Goal: Navigation & Orientation: Understand site structure

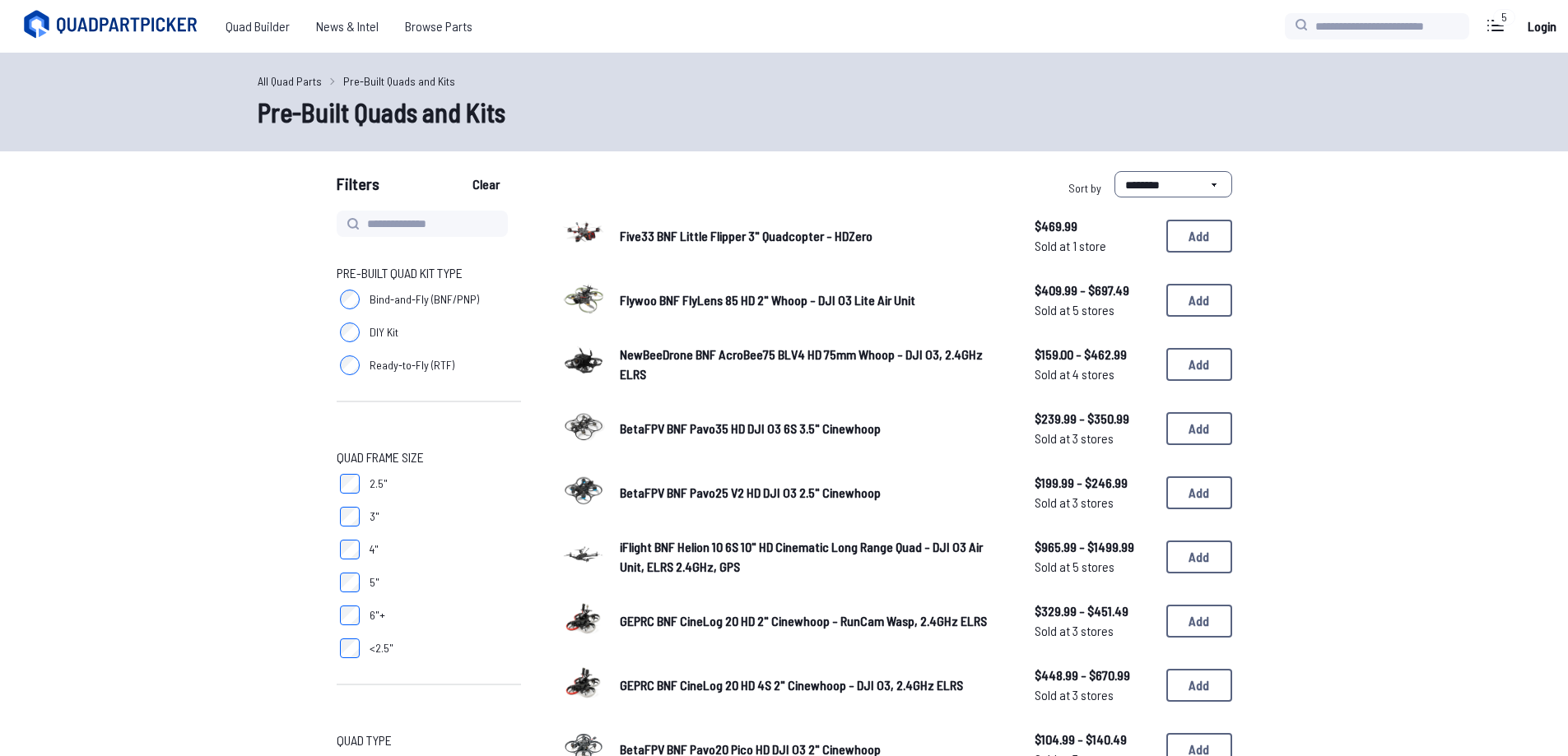
click at [304, 83] on link "All Quad Parts" at bounding box center [289, 81] width 64 height 17
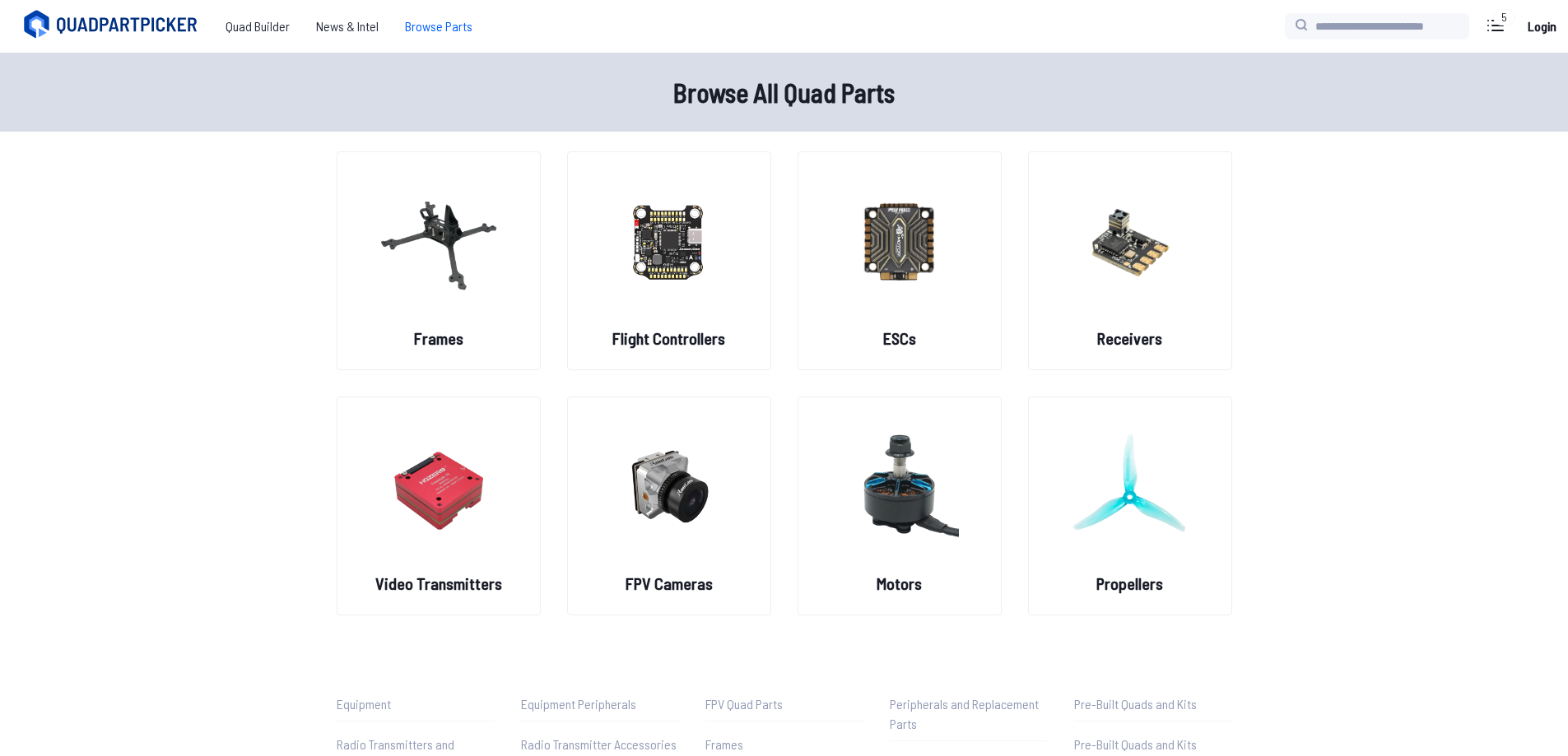
click at [426, 26] on span "Browse Parts" at bounding box center [438, 26] width 94 height 33
click at [252, 33] on span "Quad Builder" at bounding box center [257, 26] width 90 height 33
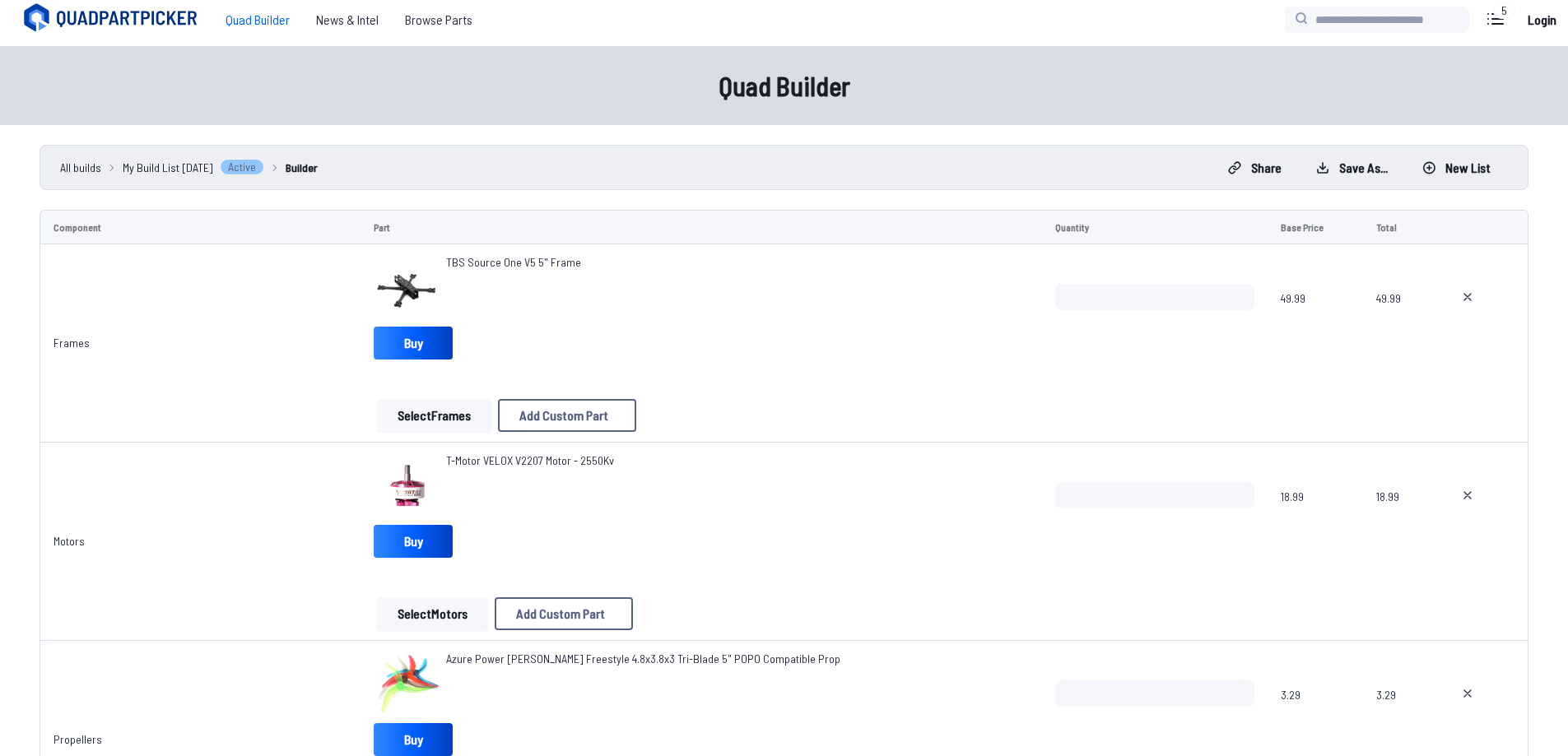
scroll to position [14, 0]
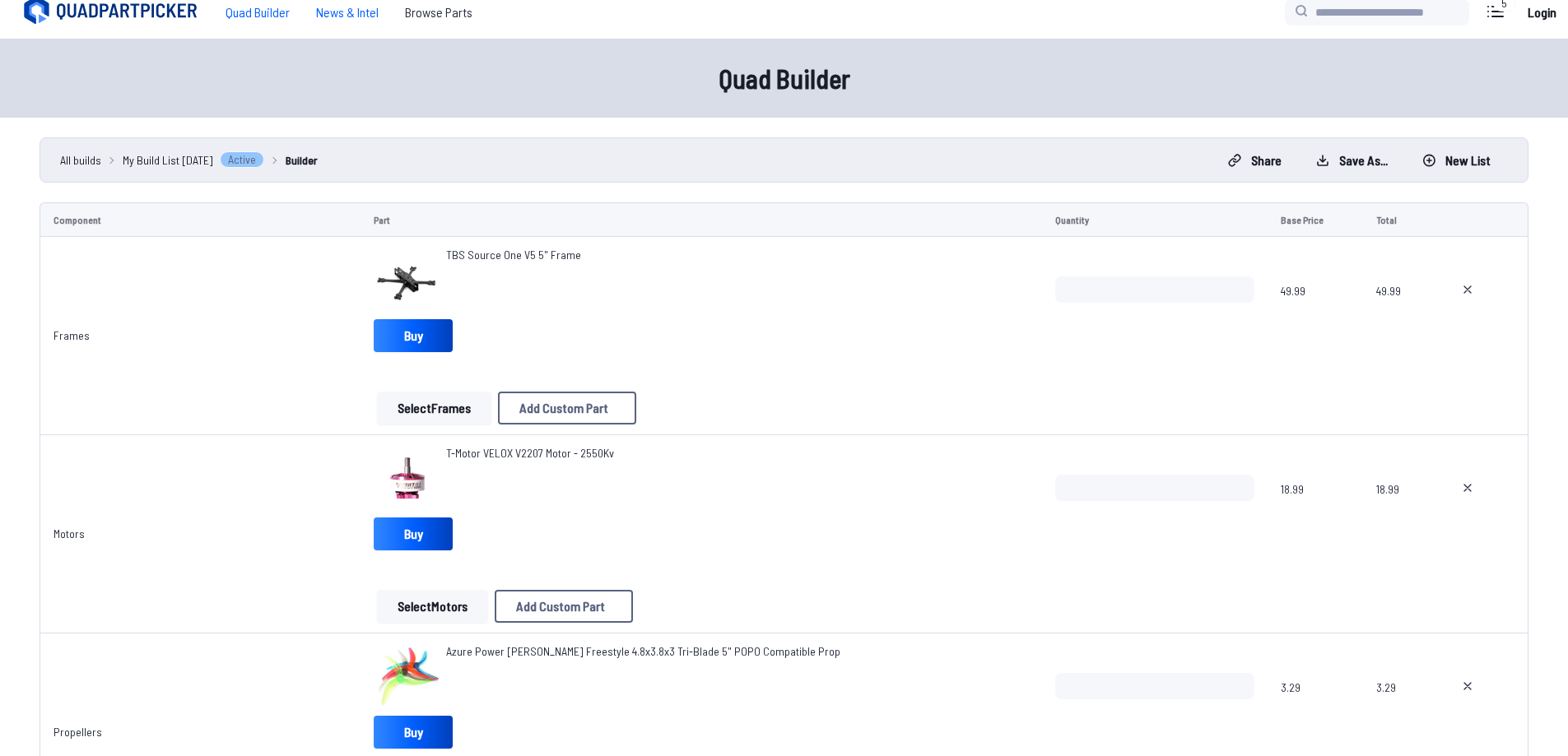
click at [345, 15] on span "News & Intel" at bounding box center [347, 12] width 89 height 33
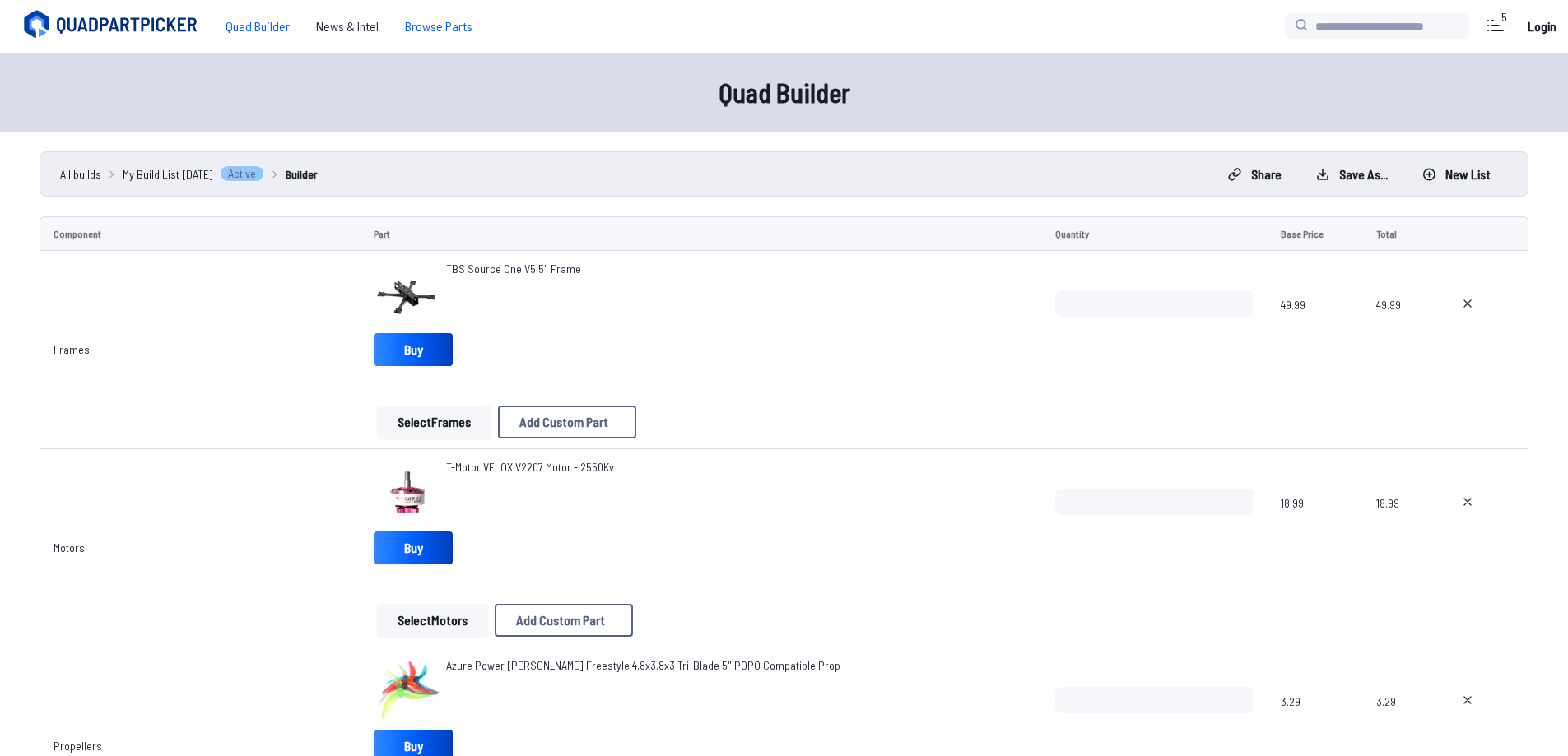
click at [468, 37] on span "Browse Parts" at bounding box center [438, 26] width 94 height 33
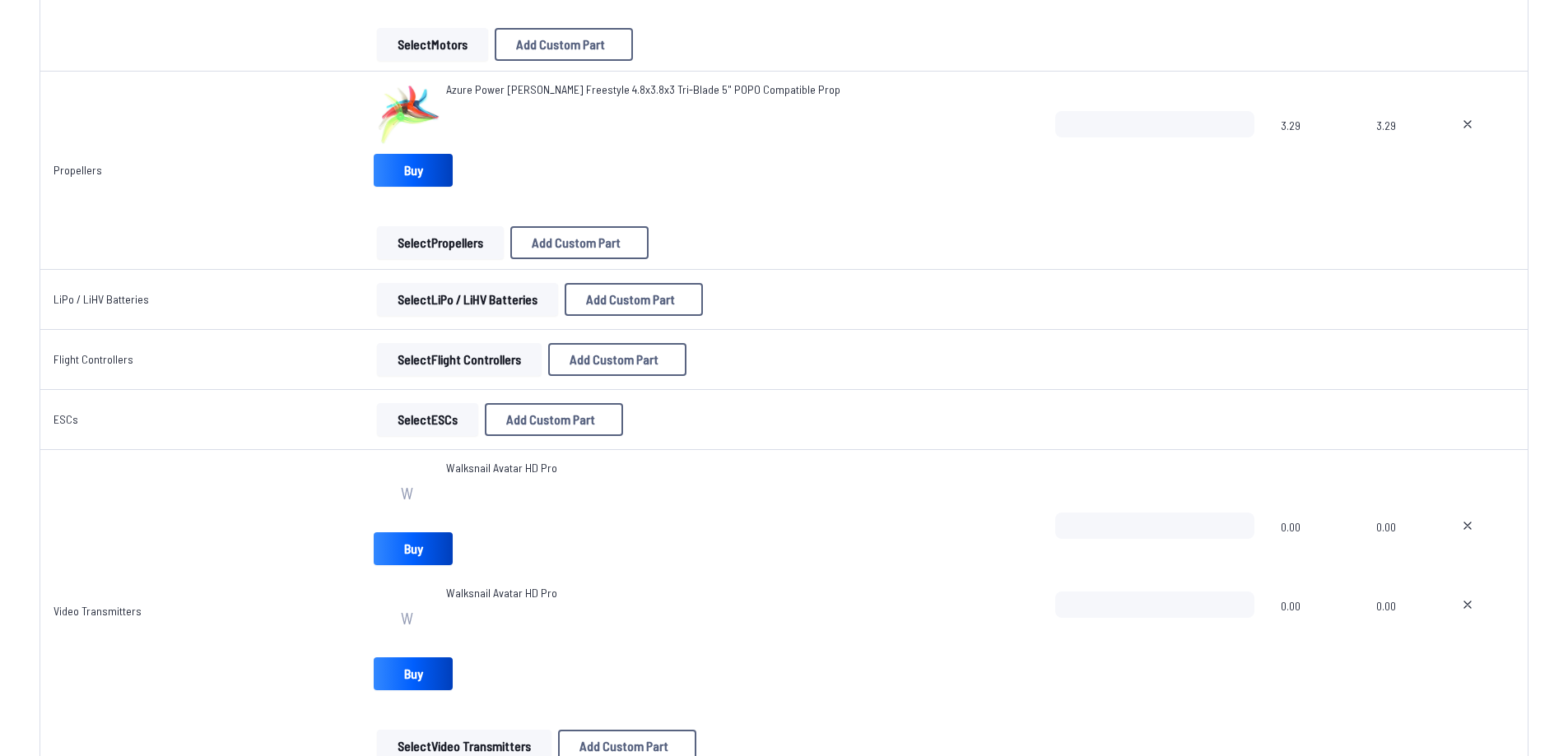
scroll to position [988, 0]
